Goal: Navigation & Orientation: Find specific page/section

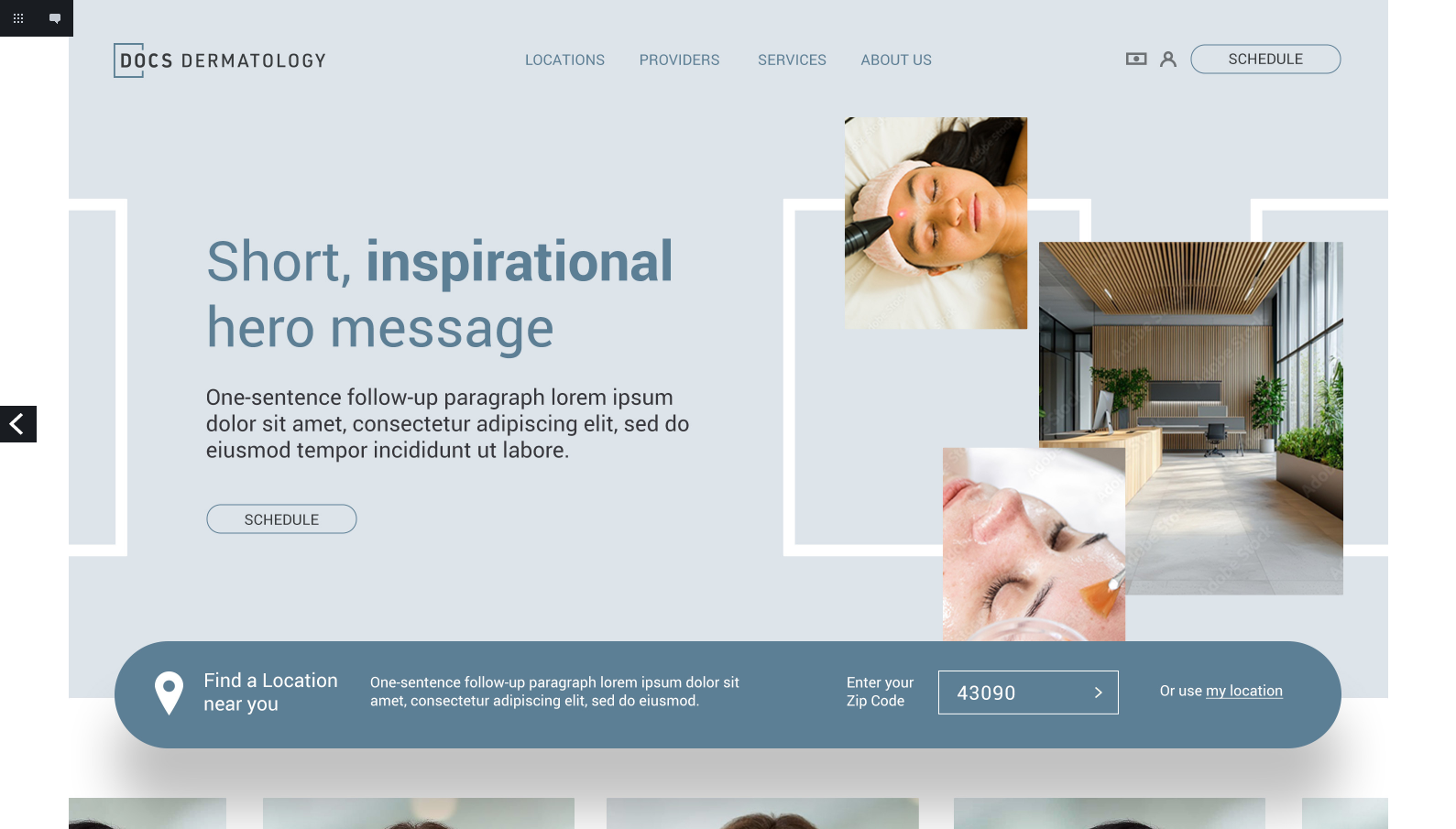
click at [22, 428] on link "Previous" at bounding box center [18, 425] width 37 height 37
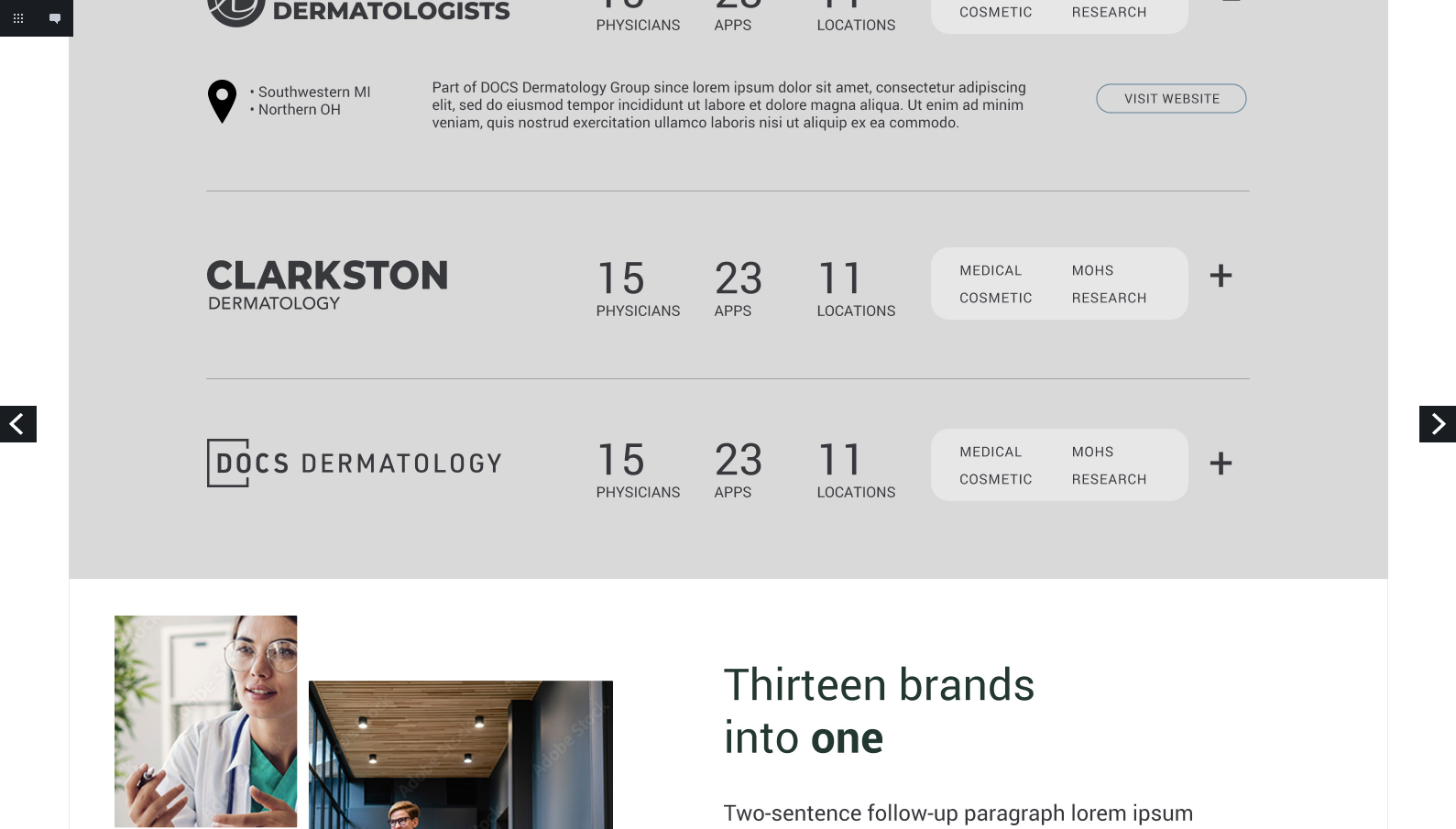
scroll to position [800, 0]
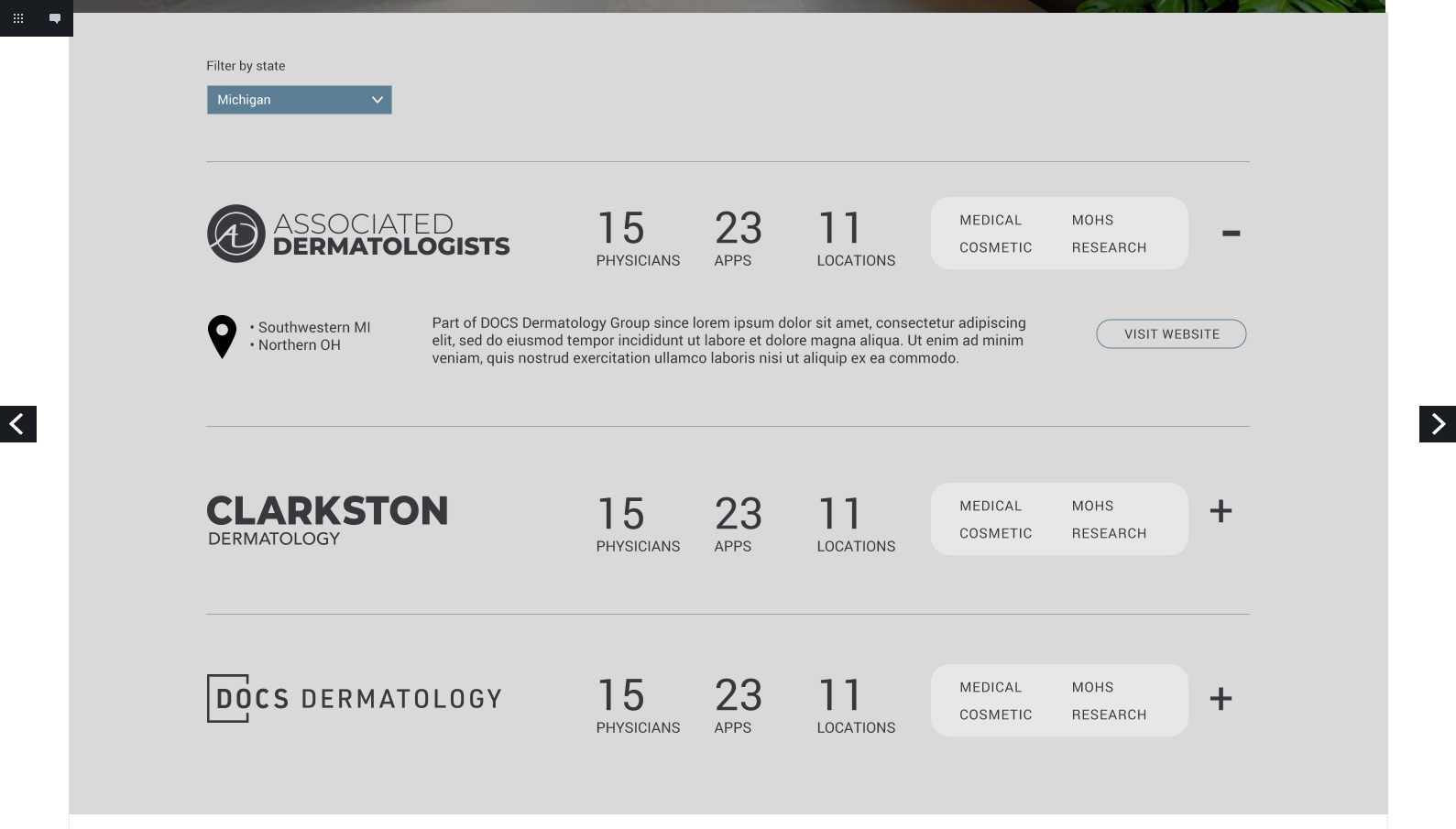
click at [1222, 512] on img at bounding box center [728, 683] width 1320 height 2966
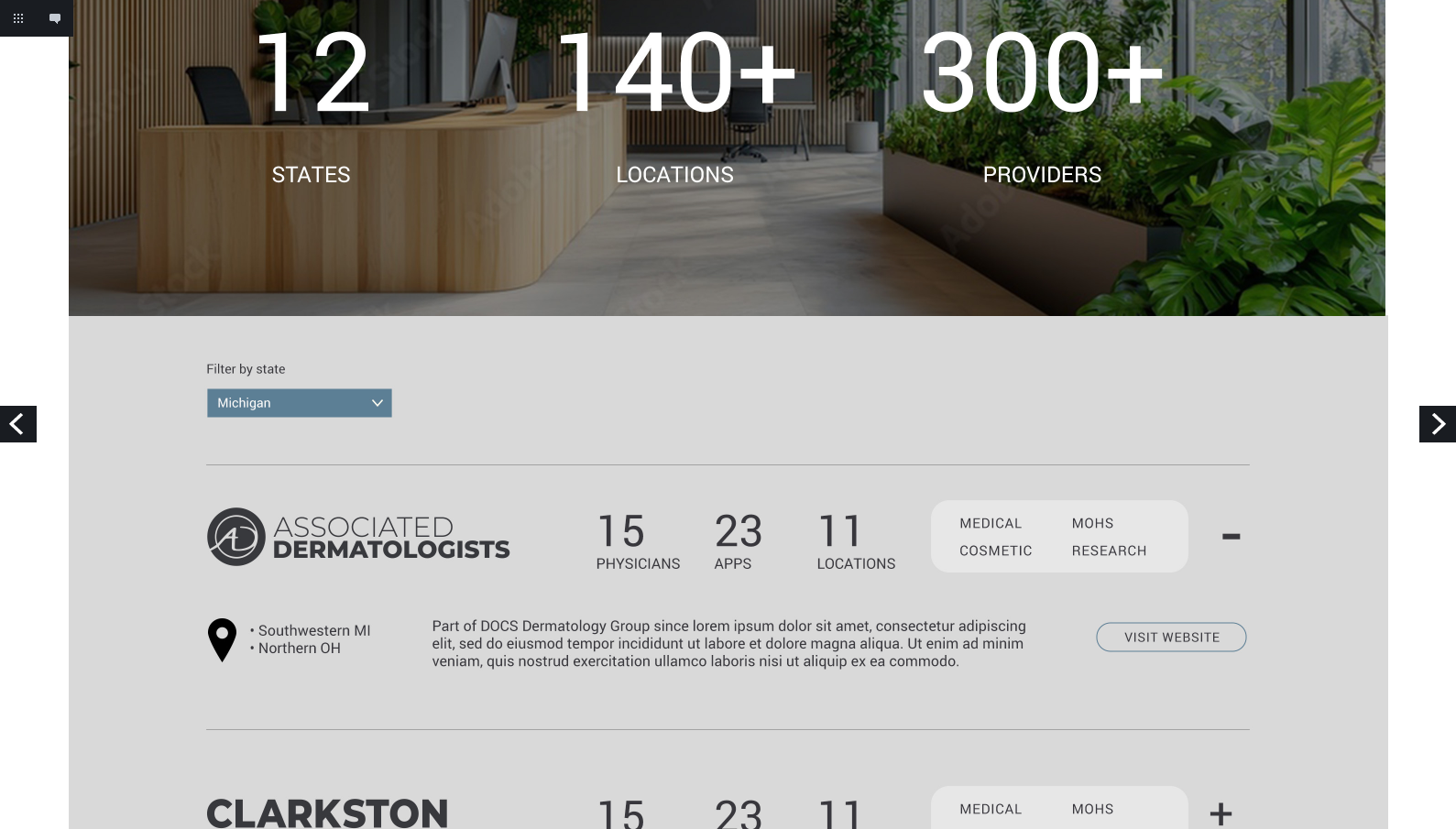
scroll to position [0, 0]
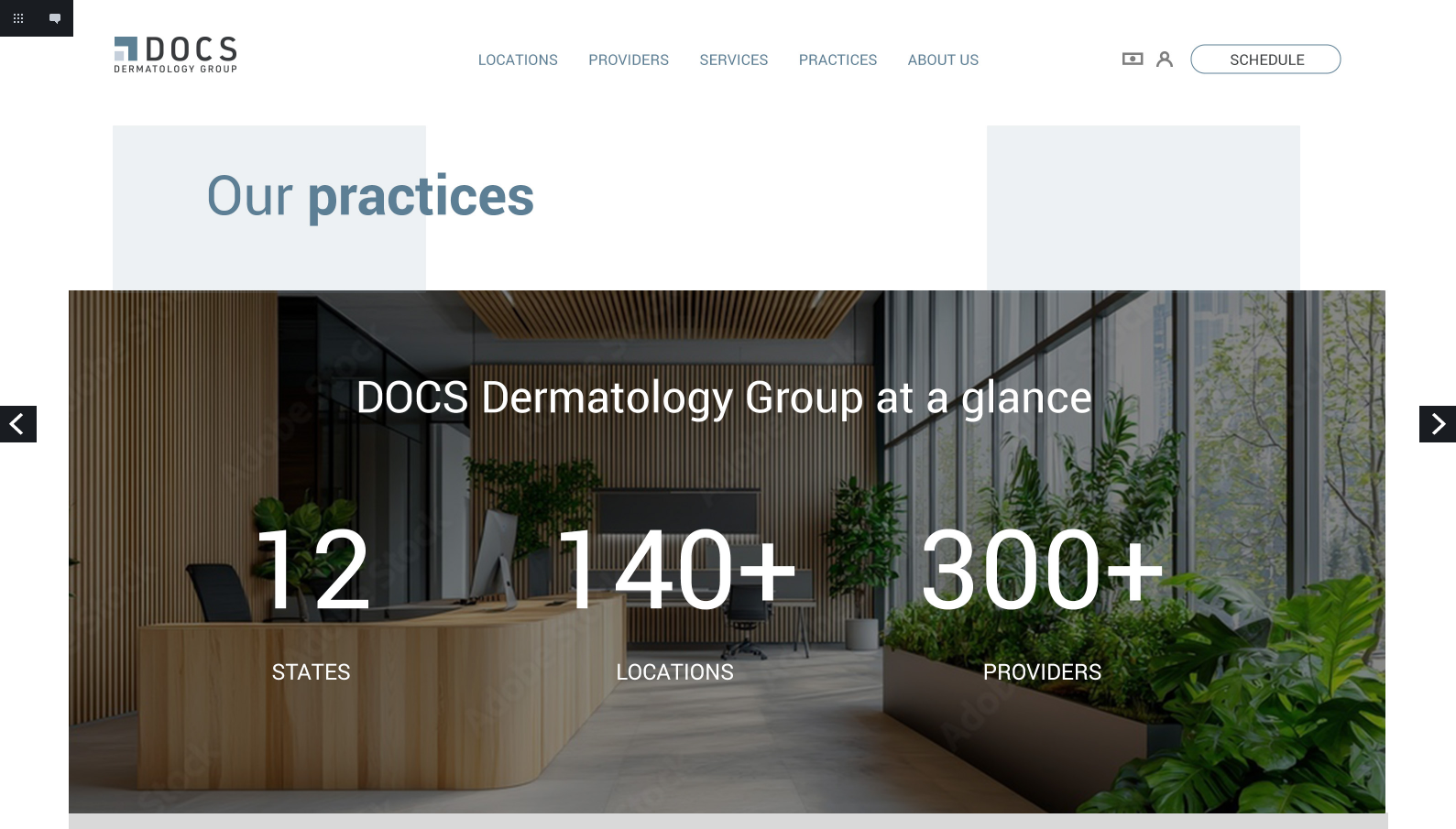
click at [1429, 427] on link "Next" at bounding box center [1438, 425] width 37 height 37
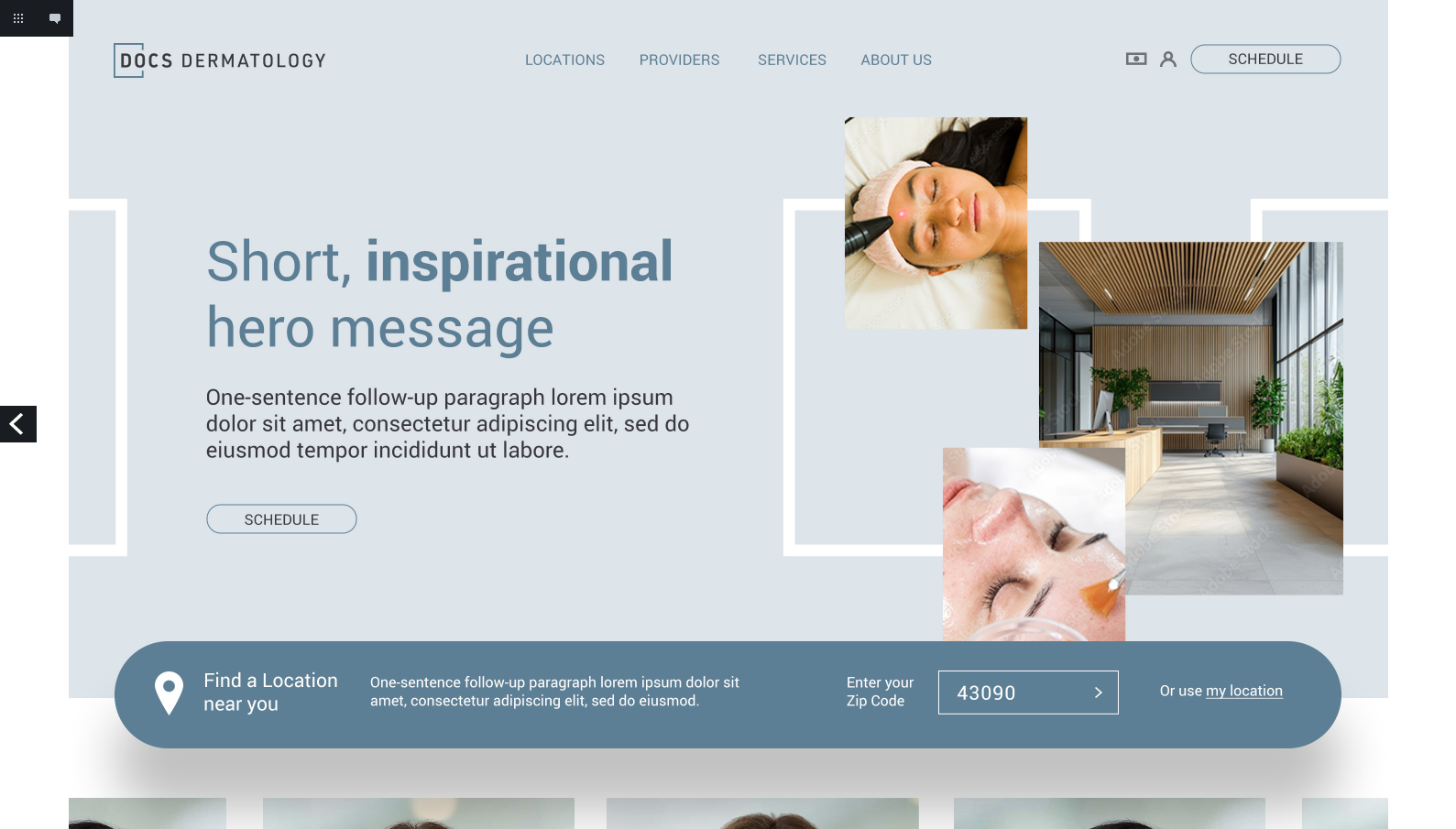
click at [27, 418] on link "Previous" at bounding box center [18, 425] width 37 height 37
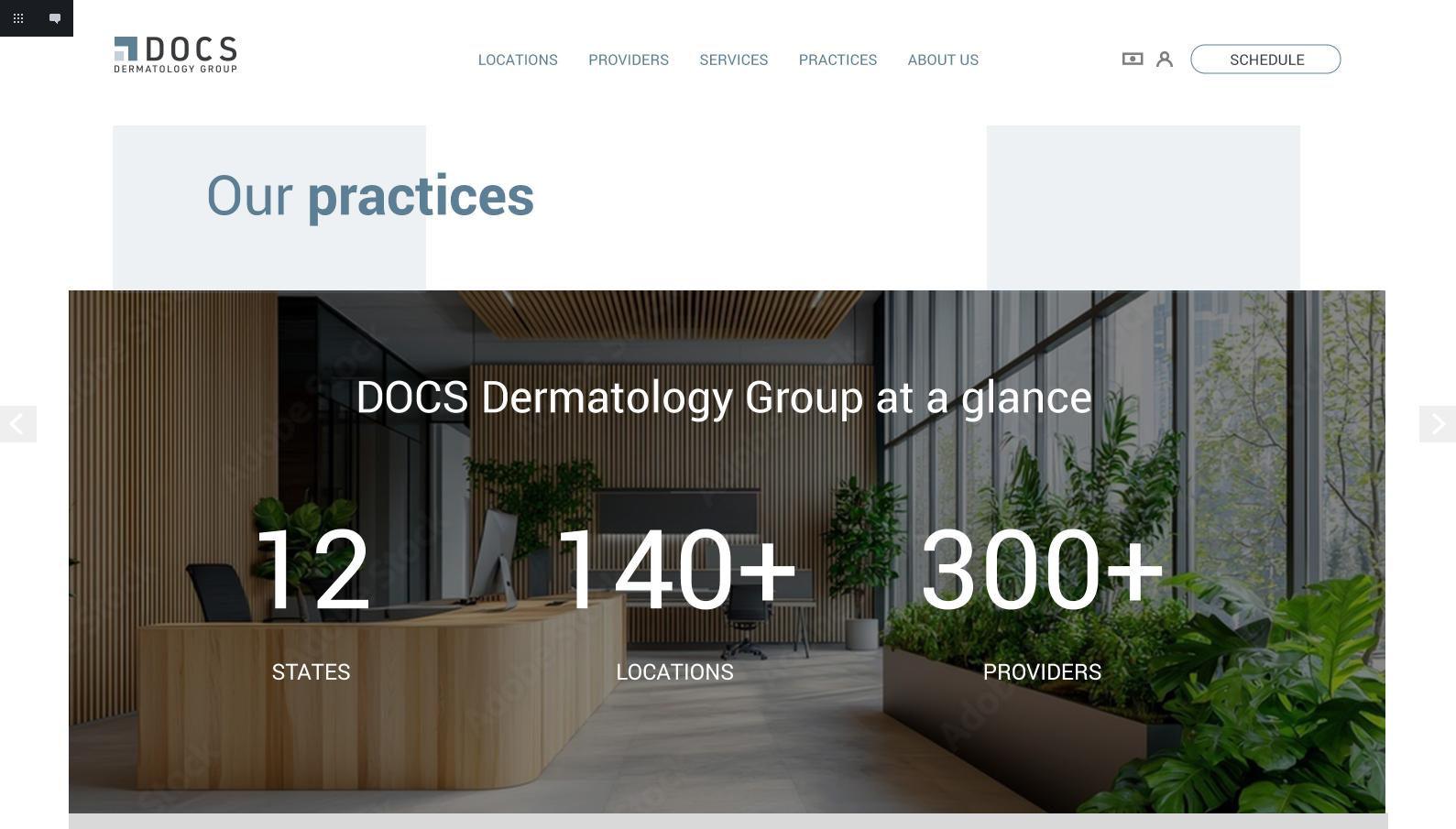
click at [25, 420] on link "Previous" at bounding box center [18, 425] width 37 height 37
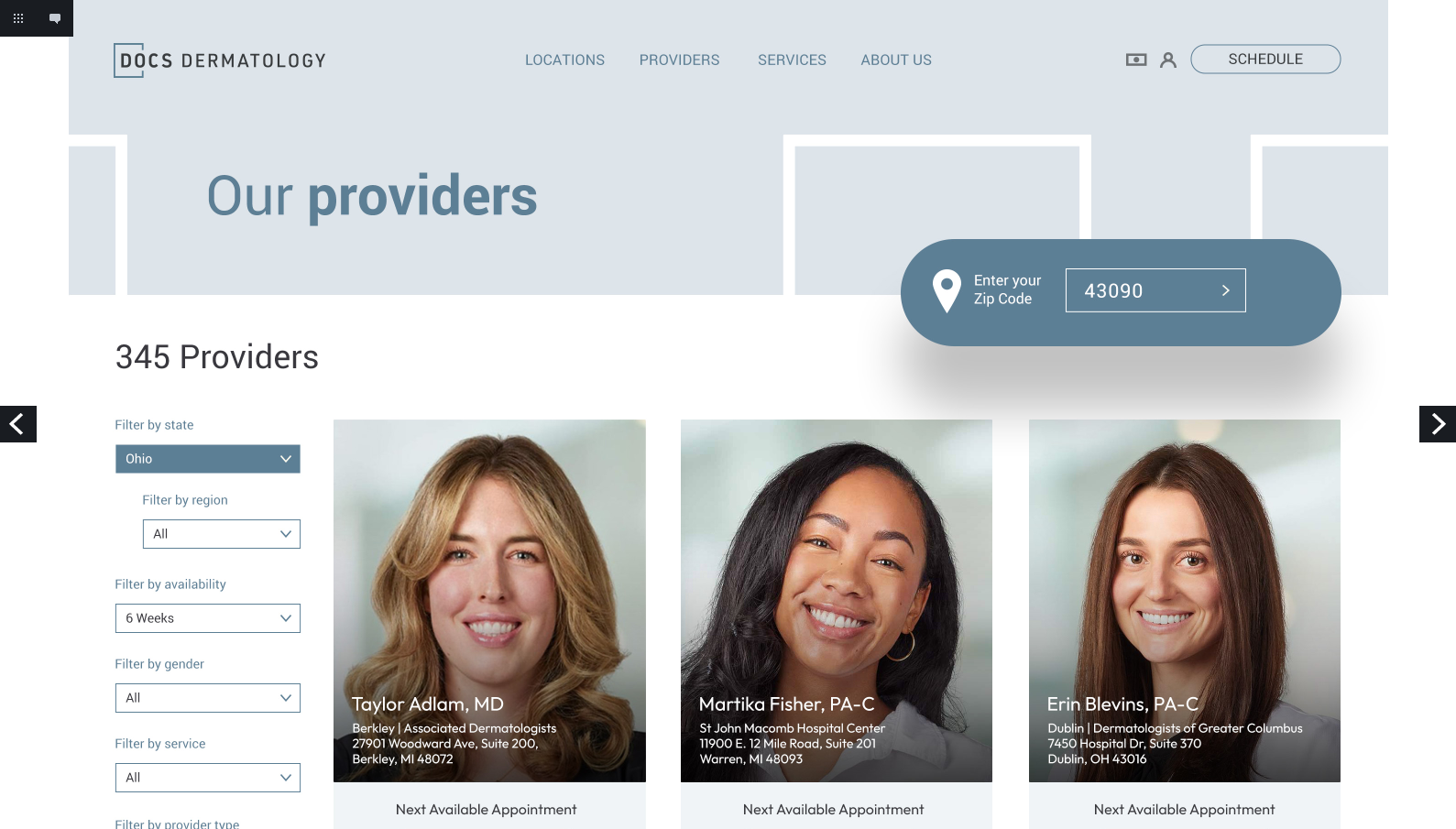
click at [18, 419] on link "Previous" at bounding box center [18, 425] width 37 height 37
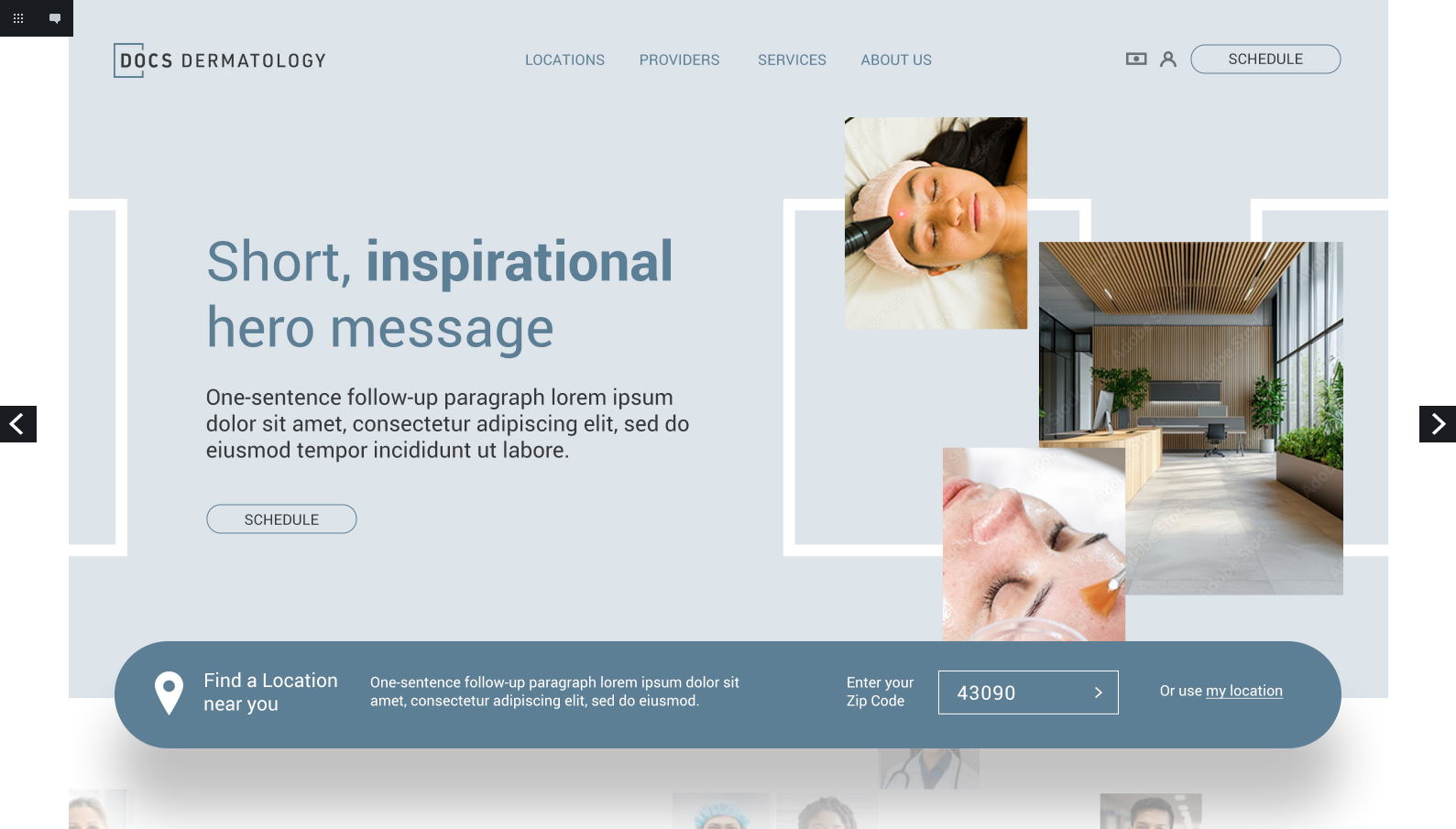
click at [1436, 425] on link "Next" at bounding box center [1438, 425] width 37 height 37
